Goal: Navigation & Orientation: Locate item on page

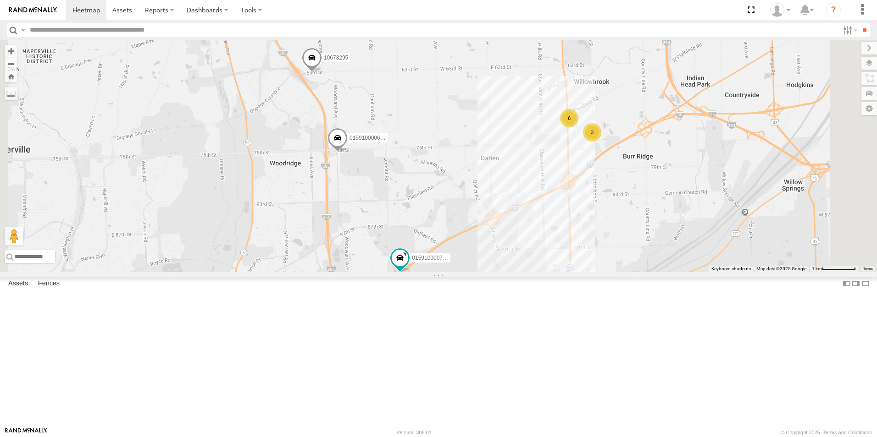
drag, startPoint x: 556, startPoint y: 288, endPoint x: 616, endPoint y: 348, distance: 85.3
click at [610, 272] on div "111 6040-1248 126 - [PERSON_NAME] 015910000722093 015910000672397 116 10673295 …" at bounding box center [438, 156] width 877 height 232
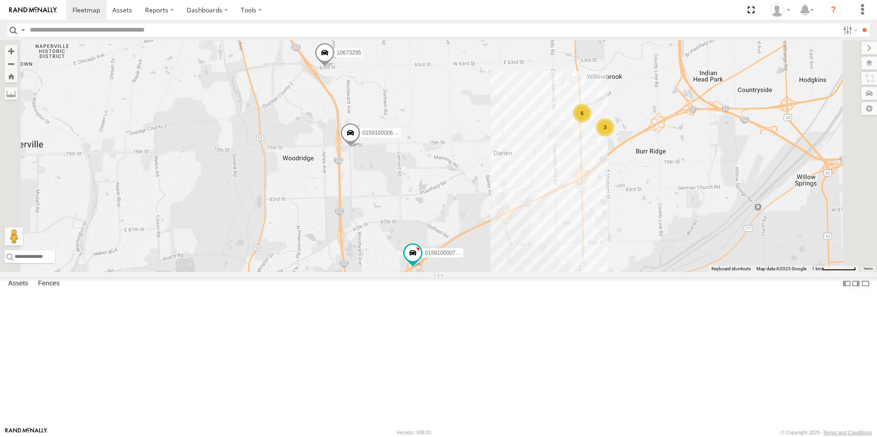
click at [301, 9] on div "6" at bounding box center [291, 0] width 18 height 18
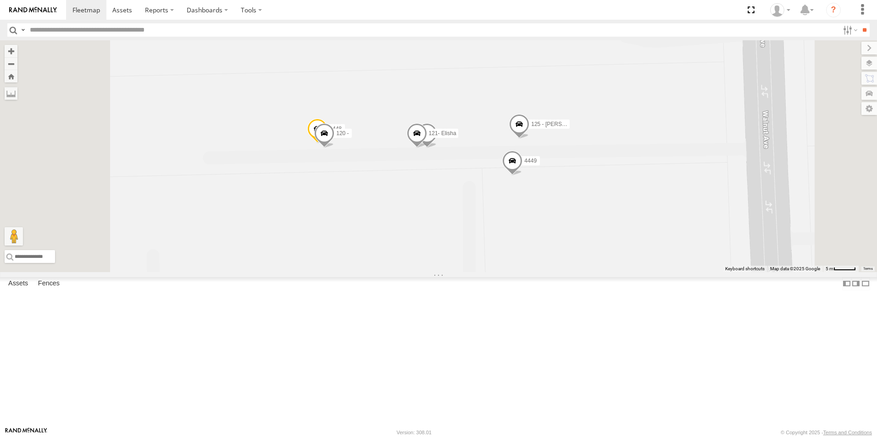
click at [327, 144] on span at bounding box center [317, 131] width 20 height 25
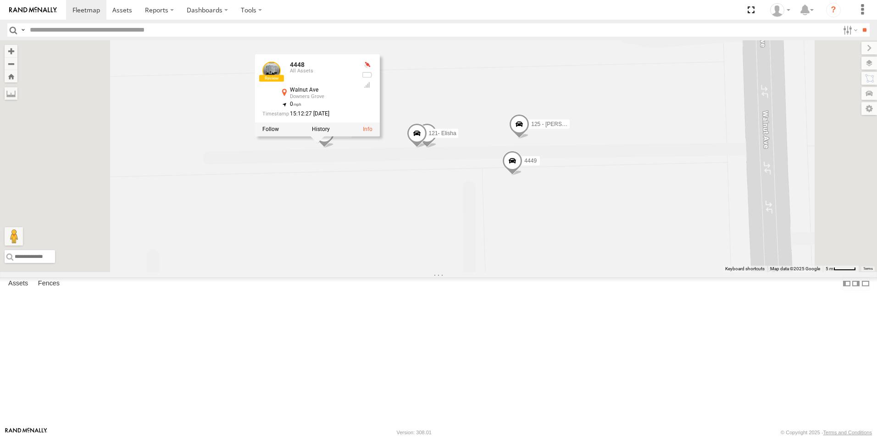
click at [318, 217] on div "111 6040-1248 126 - [PERSON_NAME] 015910000722093 015910000672397 116 10673295 …" at bounding box center [438, 156] width 877 height 232
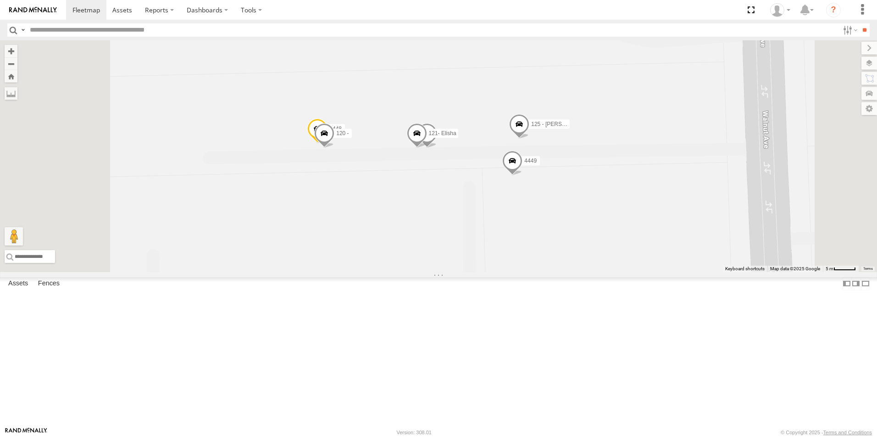
click at [437, 148] on span at bounding box center [427, 135] width 20 height 25
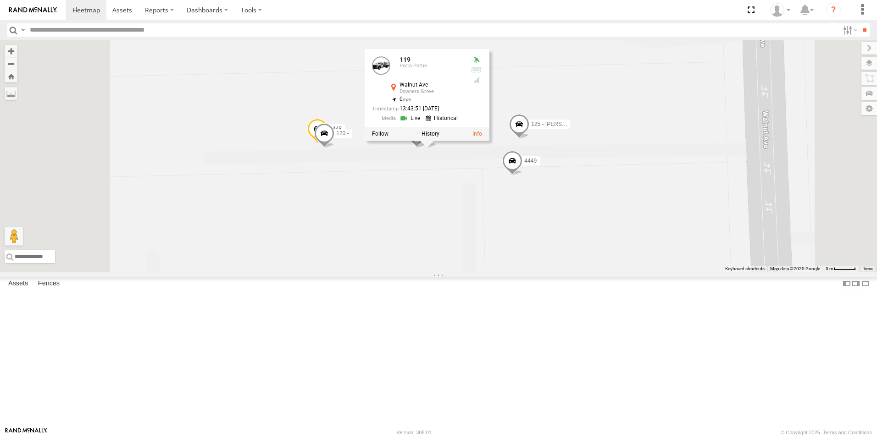
click at [348, 164] on div "111 6040-1248 126 - [PERSON_NAME] 015910000722093 015910000672397 116 10673295 …" at bounding box center [438, 156] width 877 height 232
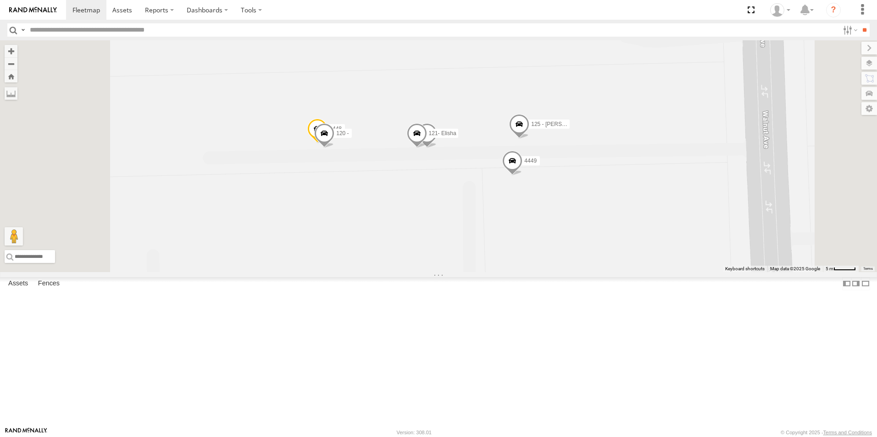
click at [36, 19] on link at bounding box center [33, 10] width 66 height 20
